Goal: Task Accomplishment & Management: Manage account settings

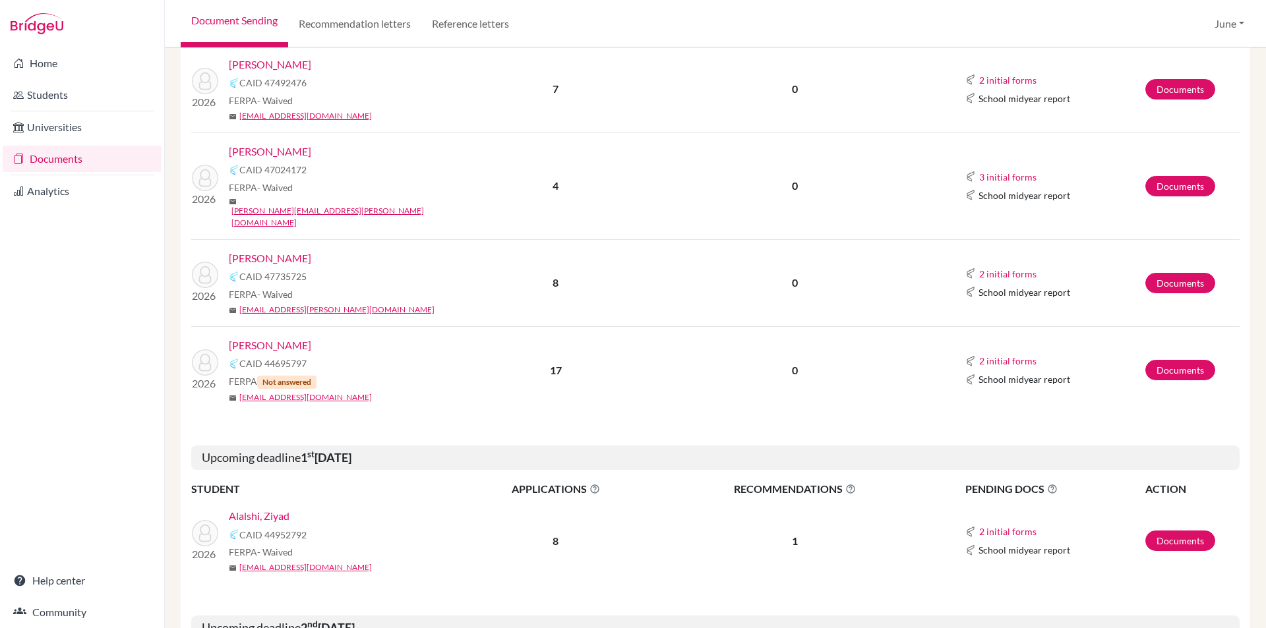
scroll to position [461, 0]
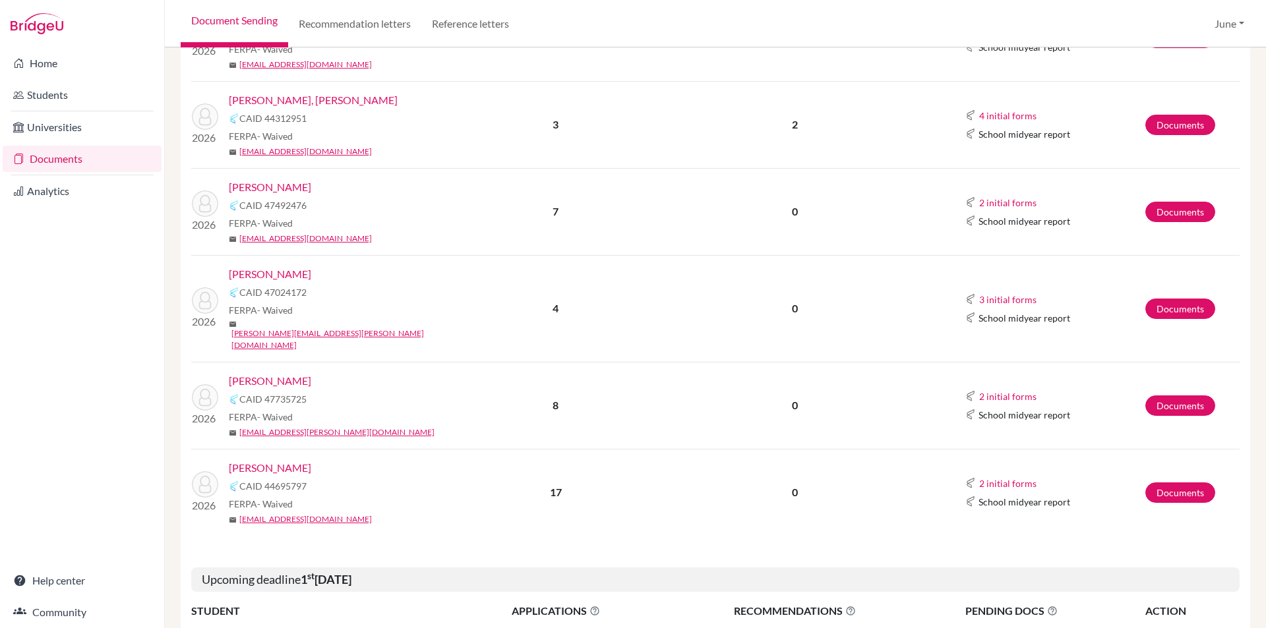
scroll to position [330, 0]
click at [267, 460] on link "Yaseen, Laila" at bounding box center [270, 468] width 82 height 16
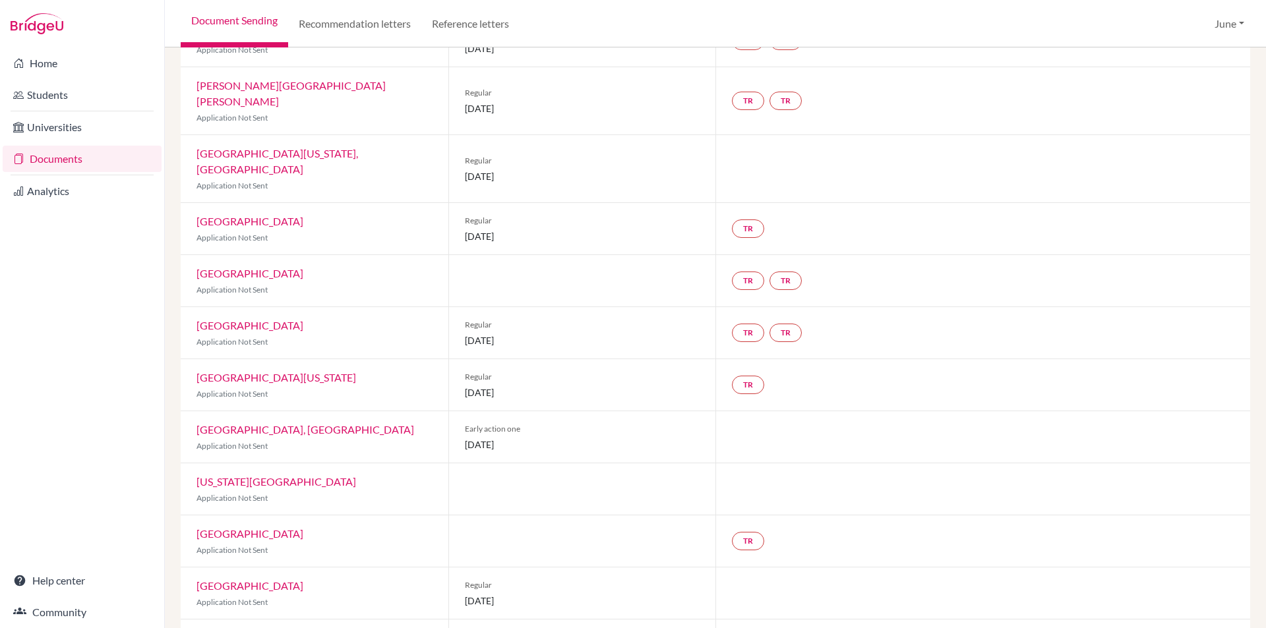
scroll to position [363, 0]
